Goal: Share content: Share content

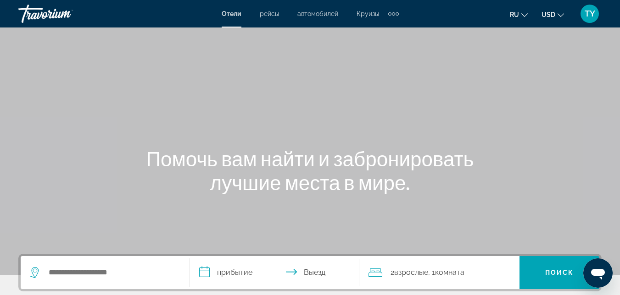
click at [585, 9] on span "TY" at bounding box center [590, 13] width 11 height 9
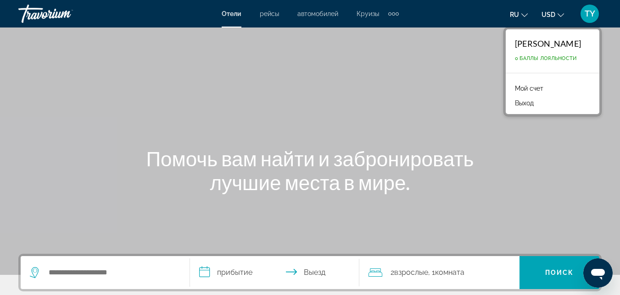
click at [538, 85] on link "Мой счет" at bounding box center [529, 89] width 38 height 12
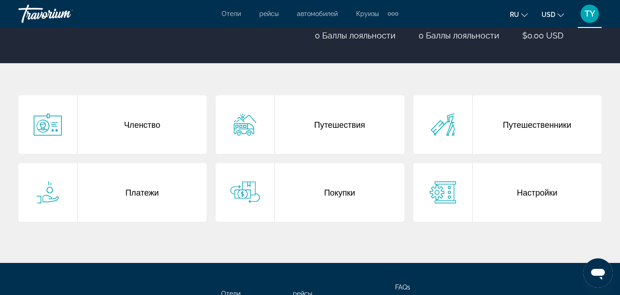
scroll to position [149, 0]
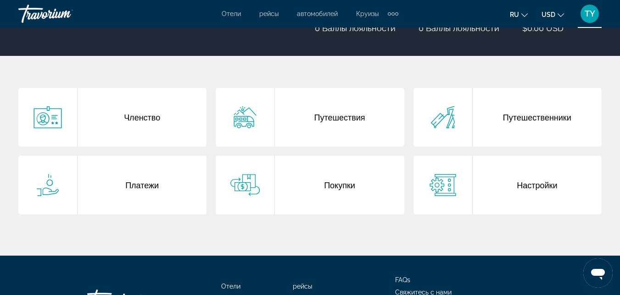
click at [309, 192] on div "Покупки" at bounding box center [339, 185] width 129 height 59
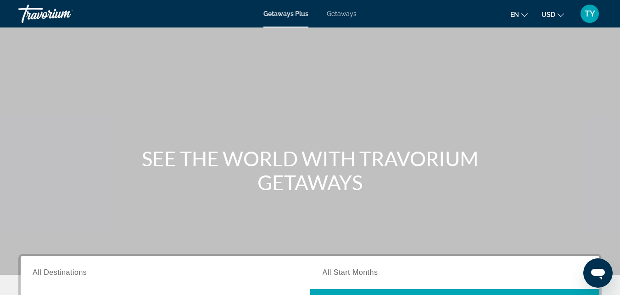
click at [585, 18] on span "TY" at bounding box center [590, 13] width 11 height 9
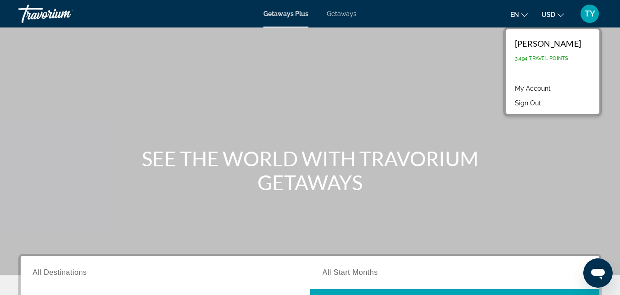
click at [540, 89] on link "My Account" at bounding box center [532, 89] width 45 height 12
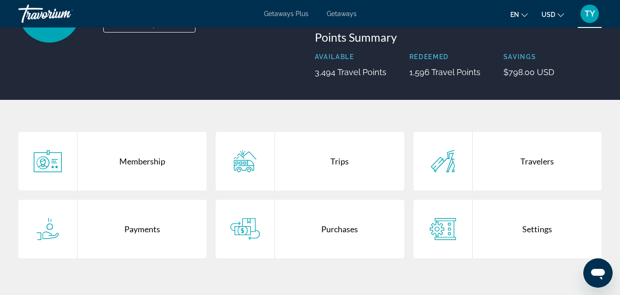
scroll to position [105, 0]
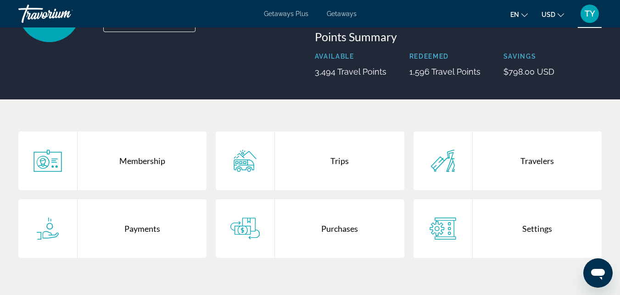
click at [301, 223] on div "Purchases" at bounding box center [339, 229] width 129 height 59
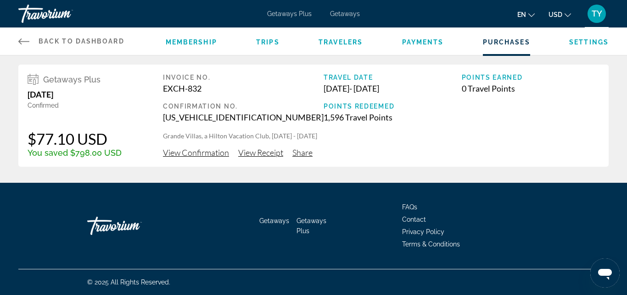
click at [203, 150] on span "View Confirmation" at bounding box center [196, 153] width 66 height 10
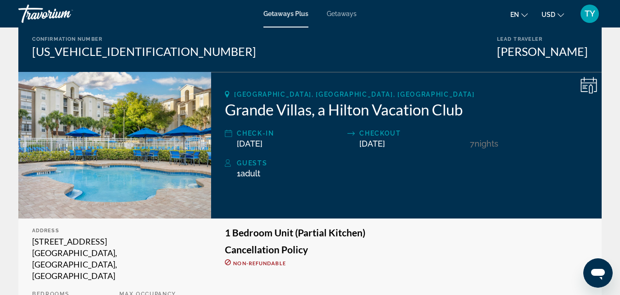
scroll to position [89, 0]
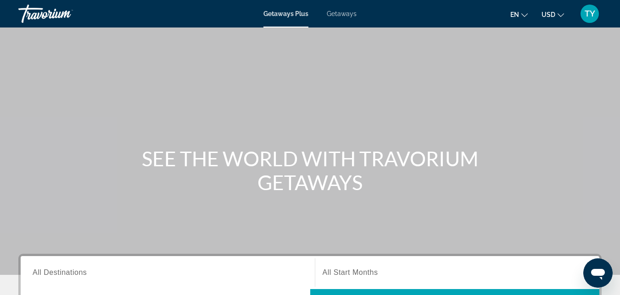
click at [586, 13] on span "TY" at bounding box center [590, 13] width 11 height 9
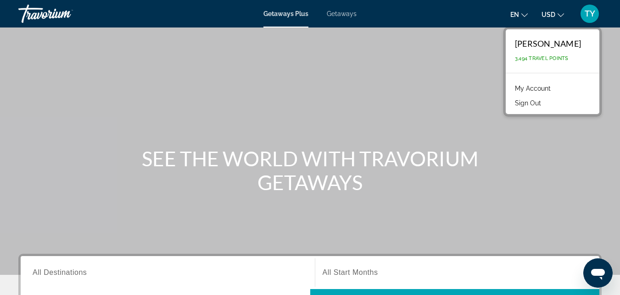
click at [544, 92] on link "My Account" at bounding box center [532, 89] width 45 height 12
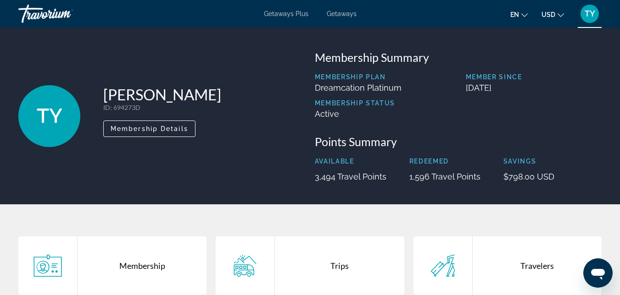
scroll to position [222, 0]
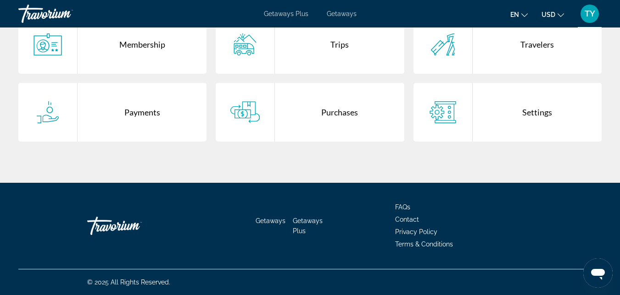
click at [309, 125] on div "Purchases" at bounding box center [339, 112] width 129 height 59
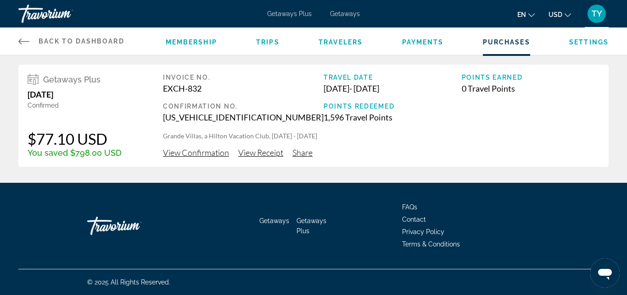
click at [200, 155] on span "View Confirmation" at bounding box center [196, 153] width 66 height 10
click at [303, 155] on span "Share" at bounding box center [302, 153] width 20 height 10
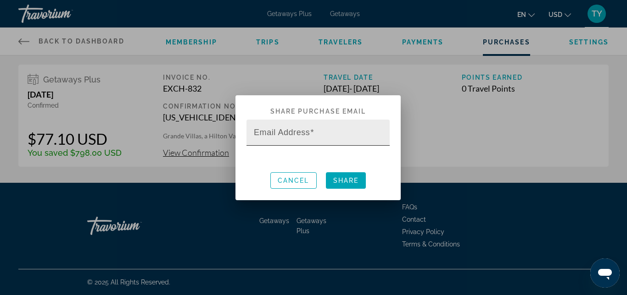
click at [350, 129] on div "Email Address" at bounding box center [321, 133] width 134 height 26
paste input "**********"
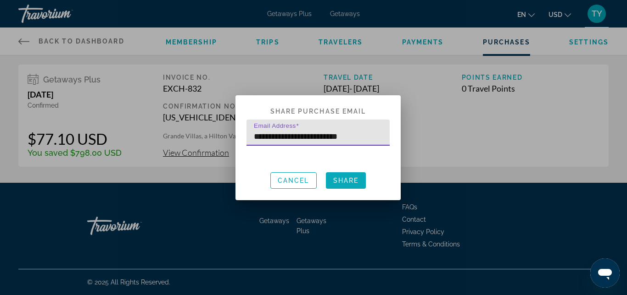
type input "**********"
click at [346, 178] on span "Share" at bounding box center [346, 180] width 26 height 7
